Goal: Information Seeking & Learning: Understand process/instructions

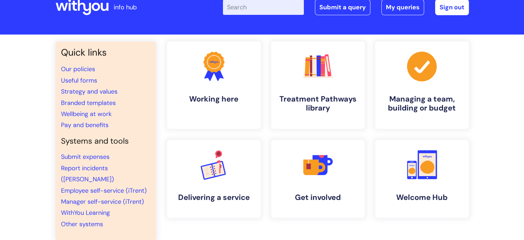
scroll to position [19, 0]
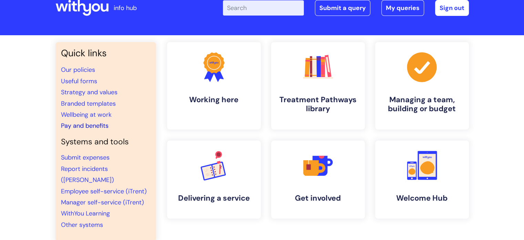
click at [105, 126] on link "Pay and benefits" at bounding box center [85, 125] width 48 height 8
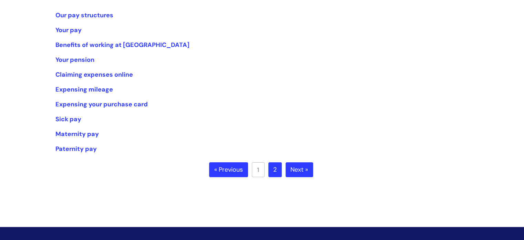
scroll to position [146, 0]
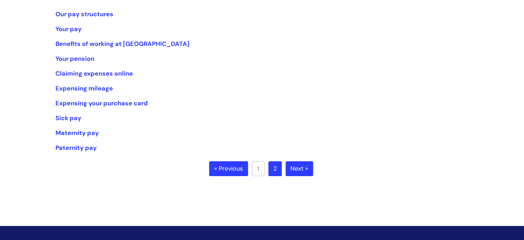
click at [276, 167] on link "2" at bounding box center [275, 168] width 13 height 15
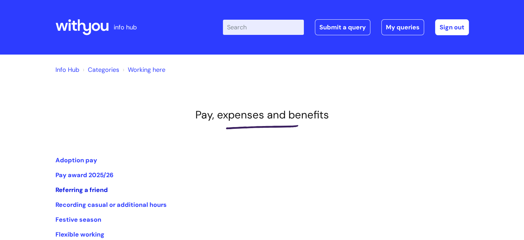
click at [78, 189] on link "Referring a friend" at bounding box center [82, 190] width 52 height 8
